Goal: Check status

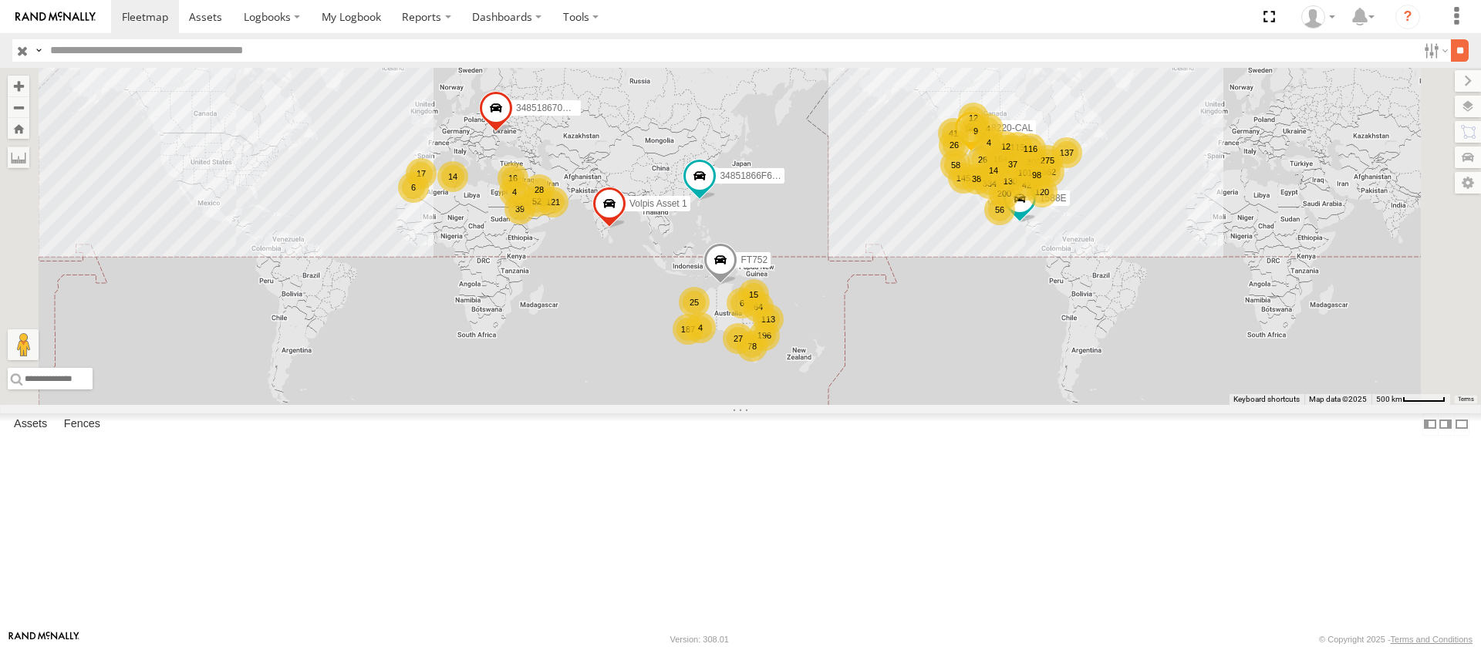
click at [1456, 46] on input "**" at bounding box center [1460, 50] width 18 height 22
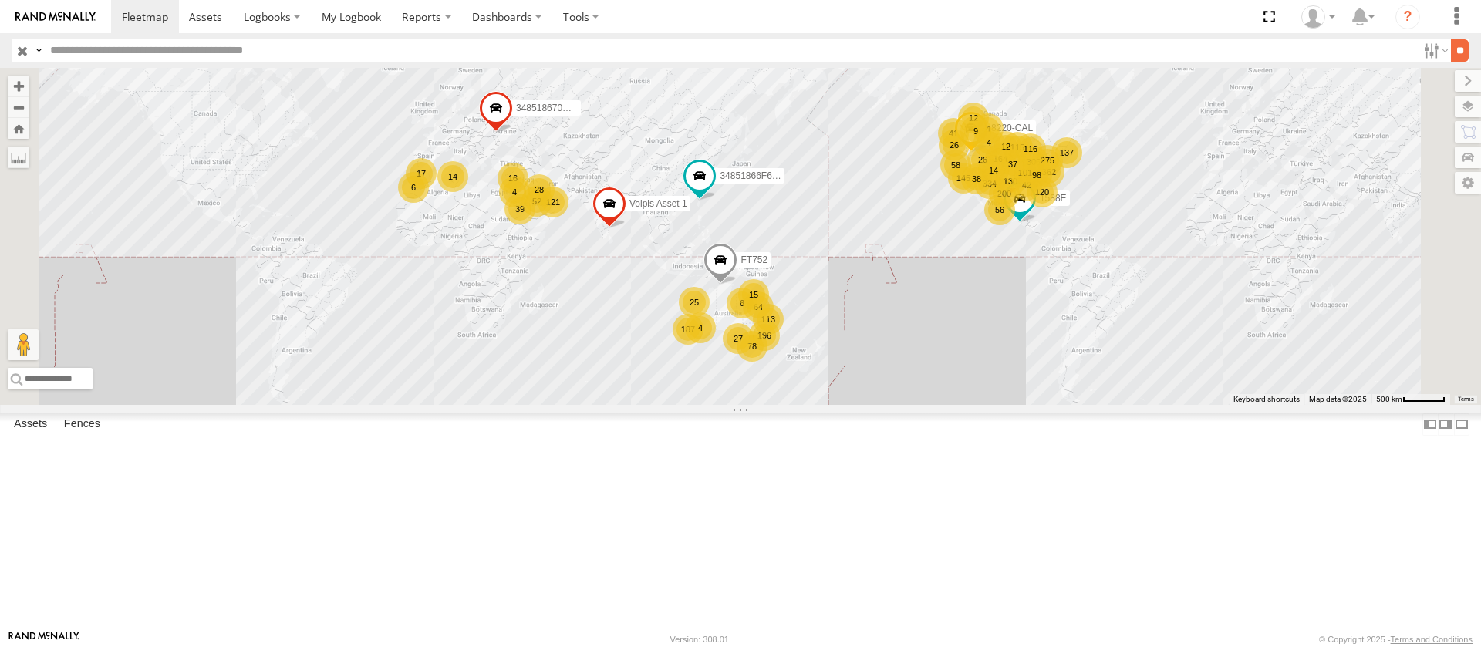
click at [1456, 46] on input "**" at bounding box center [1460, 50] width 18 height 22
